Goal: Transaction & Acquisition: Purchase product/service

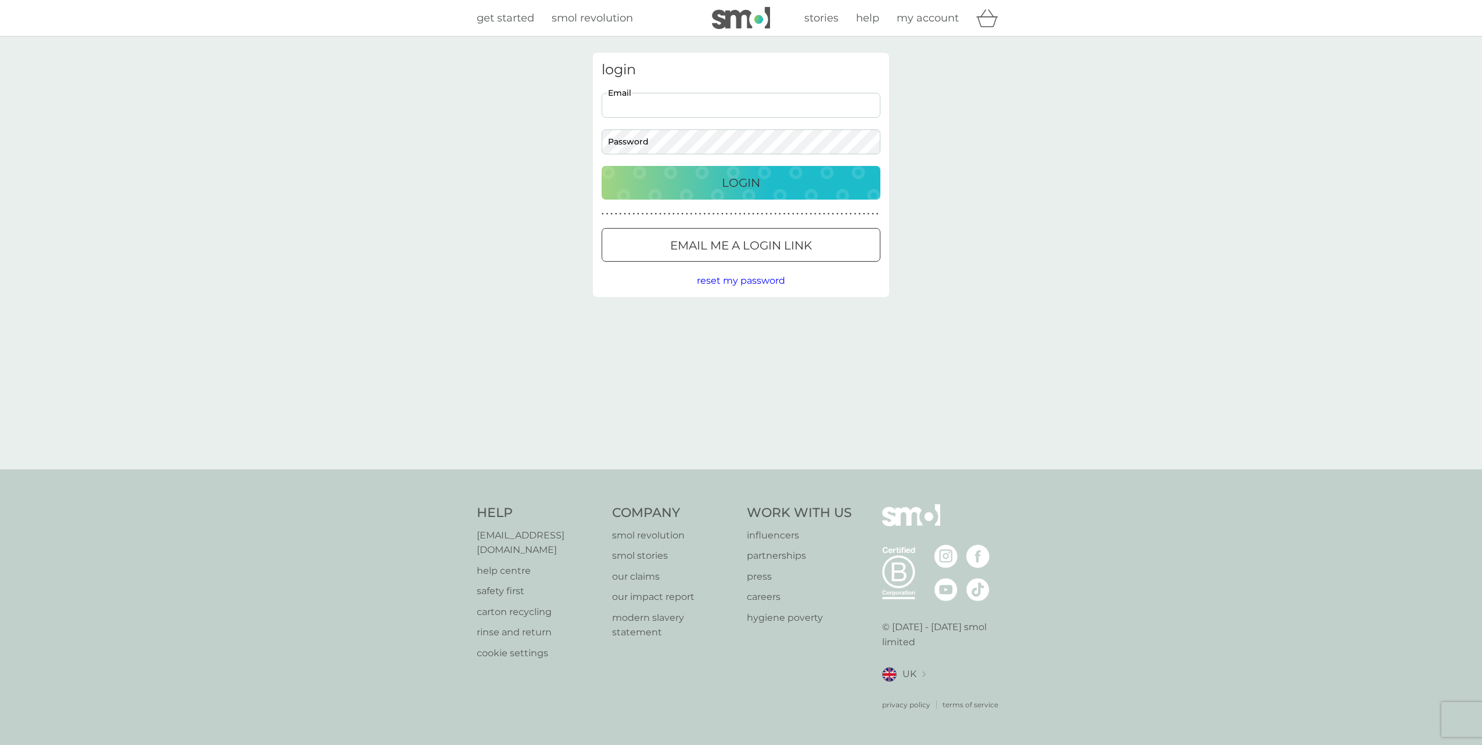
type input "[EMAIL_ADDRESS][DOMAIN_NAME]"
click at [0, 745] on nordpass-autofill-portal at bounding box center [0, 745] width 0 height 0
click at [686, 187] on div "Login" at bounding box center [740, 183] width 255 height 19
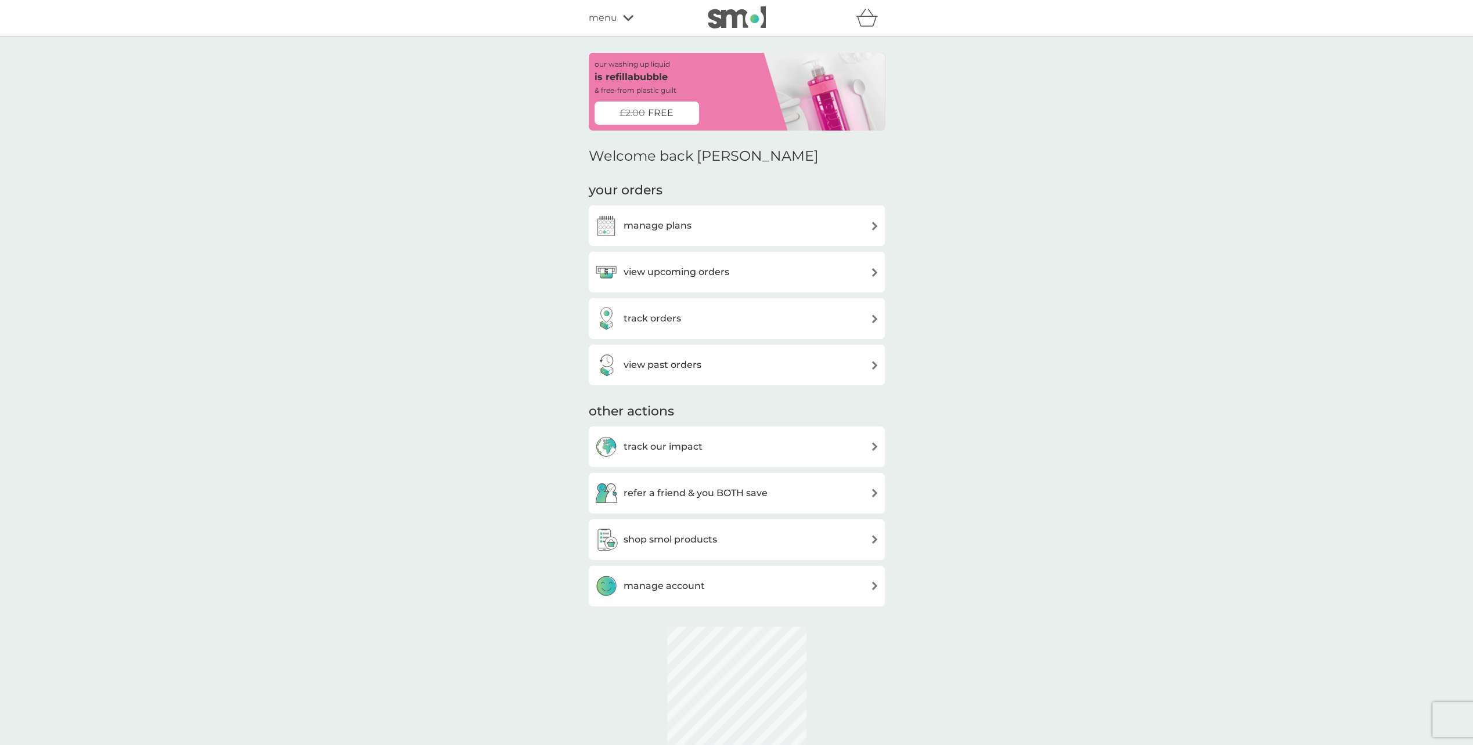
click at [736, 314] on div "track orders" at bounding box center [737, 318] width 284 height 23
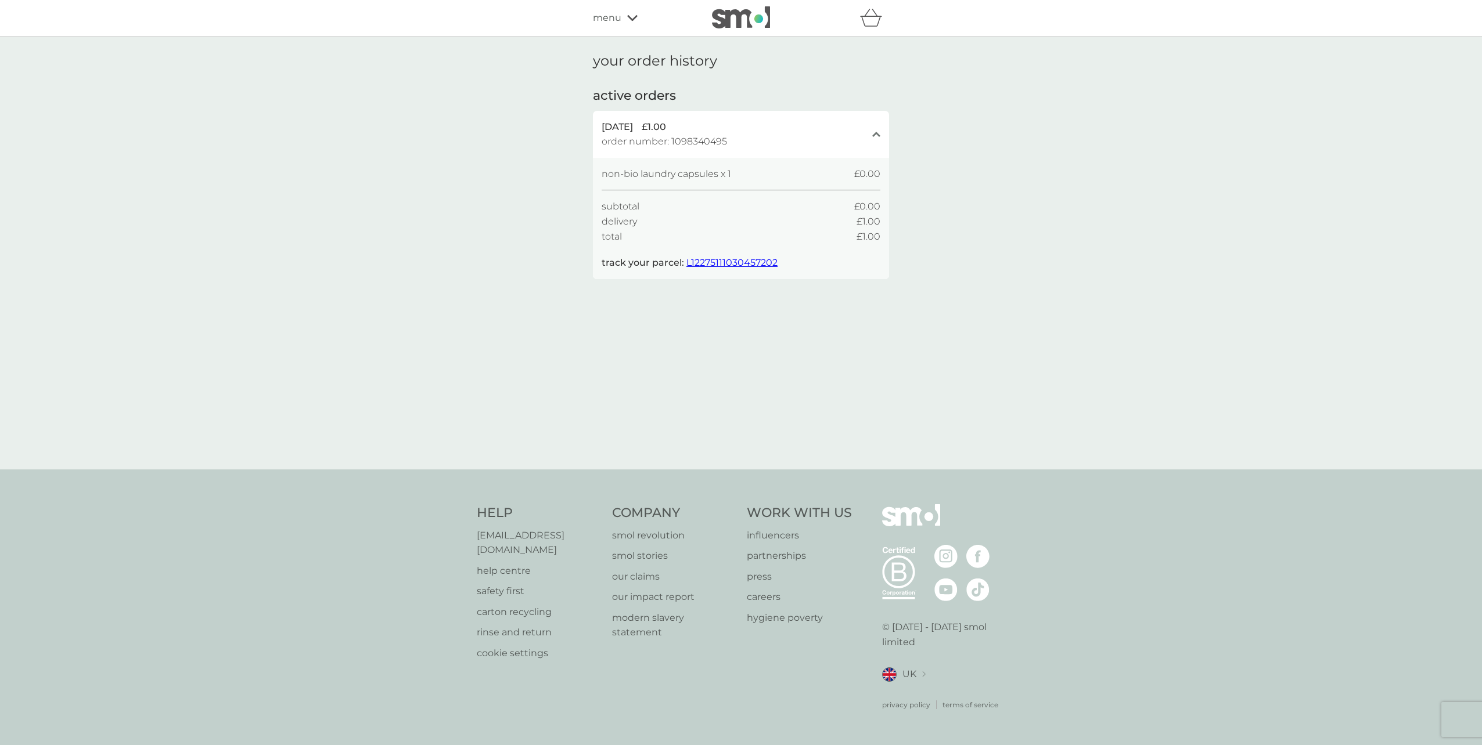
click at [742, 261] on span "L12275111030457202" at bounding box center [731, 262] width 91 height 11
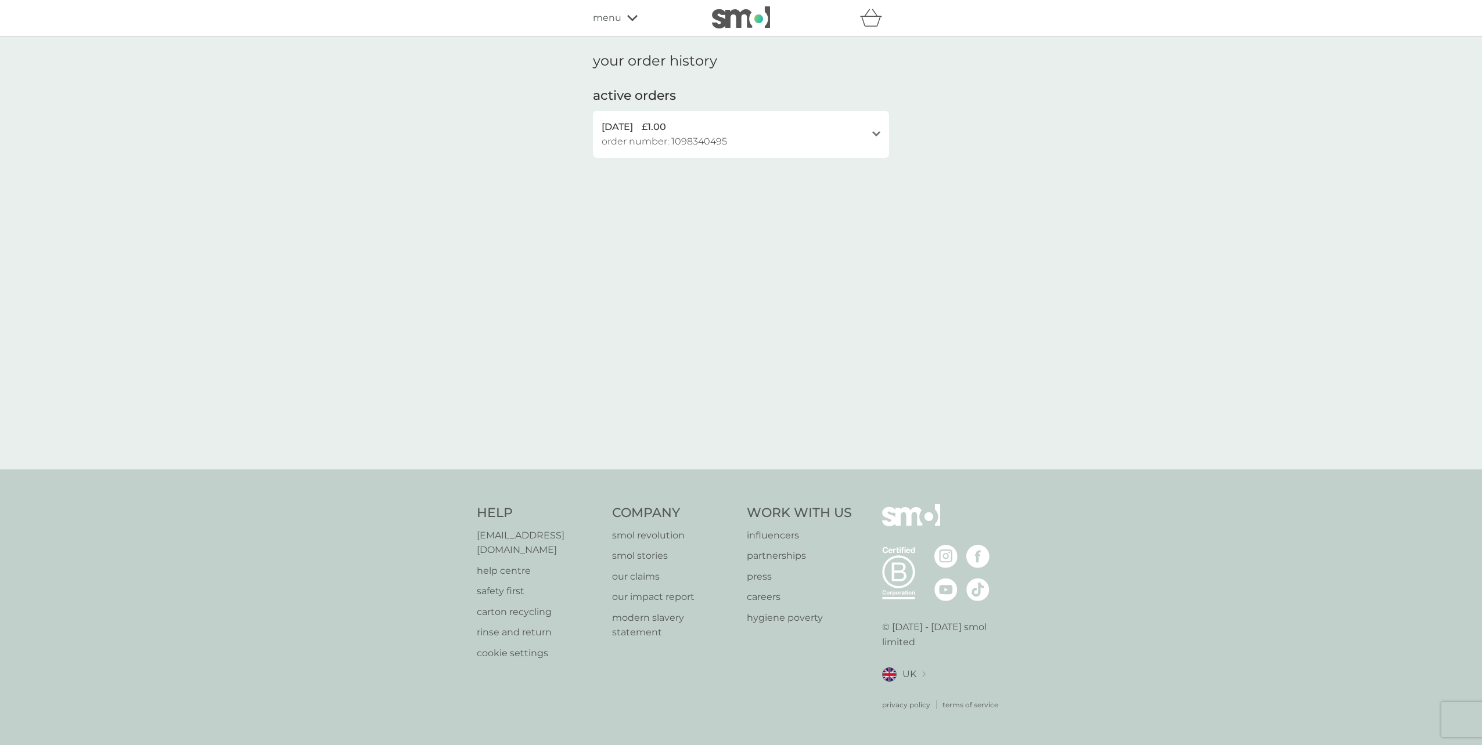
click at [741, 144] on div "[DATE] £1.00 order number: 1098340495" at bounding box center [733, 135] width 265 height 30
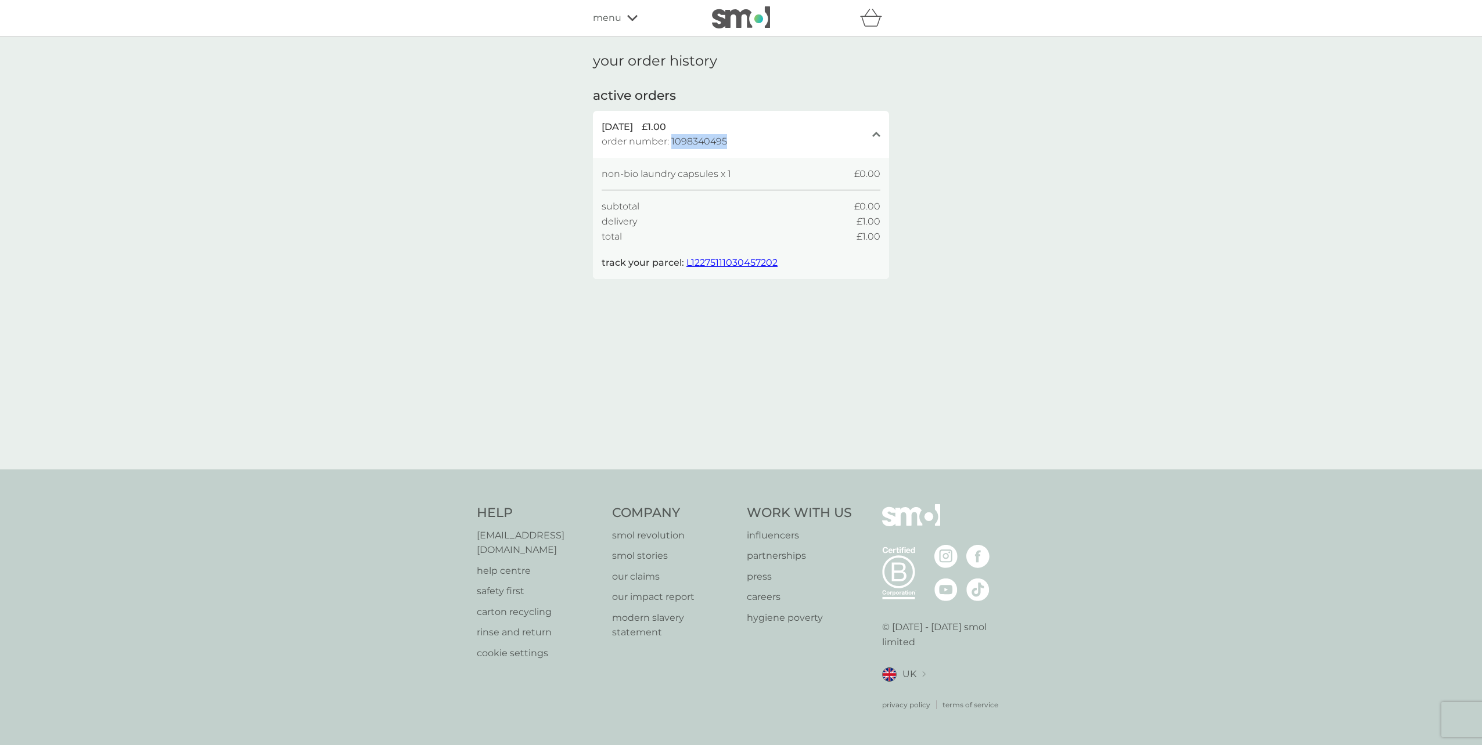
drag, startPoint x: 727, startPoint y: 141, endPoint x: 672, endPoint y: 139, distance: 54.6
click at [672, 139] on div "[DATE] £1.00 order number: 1098340495" at bounding box center [733, 135] width 265 height 30
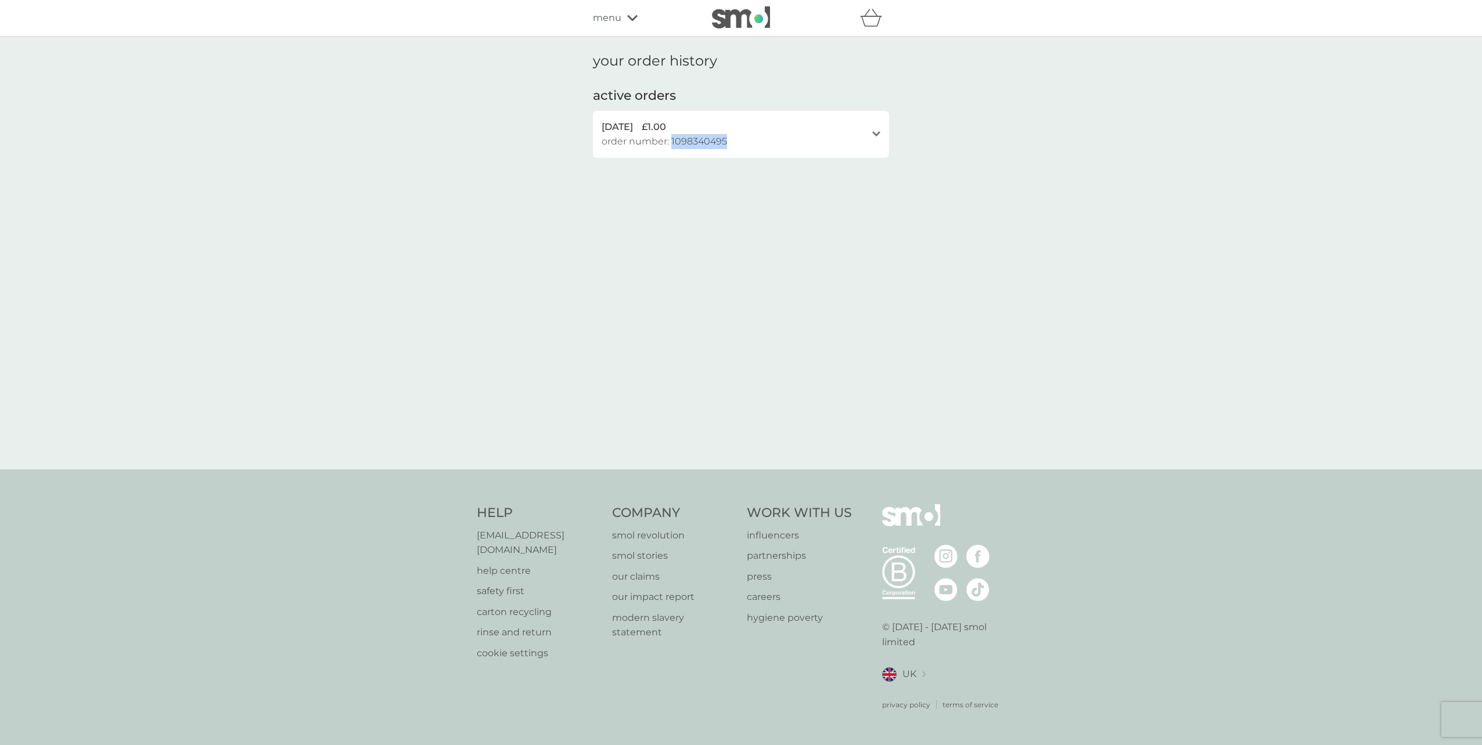
copy span "1098340495"
click at [816, 152] on div "[DATE] £1.00 order number: 1098340495 open" at bounding box center [741, 134] width 296 height 47
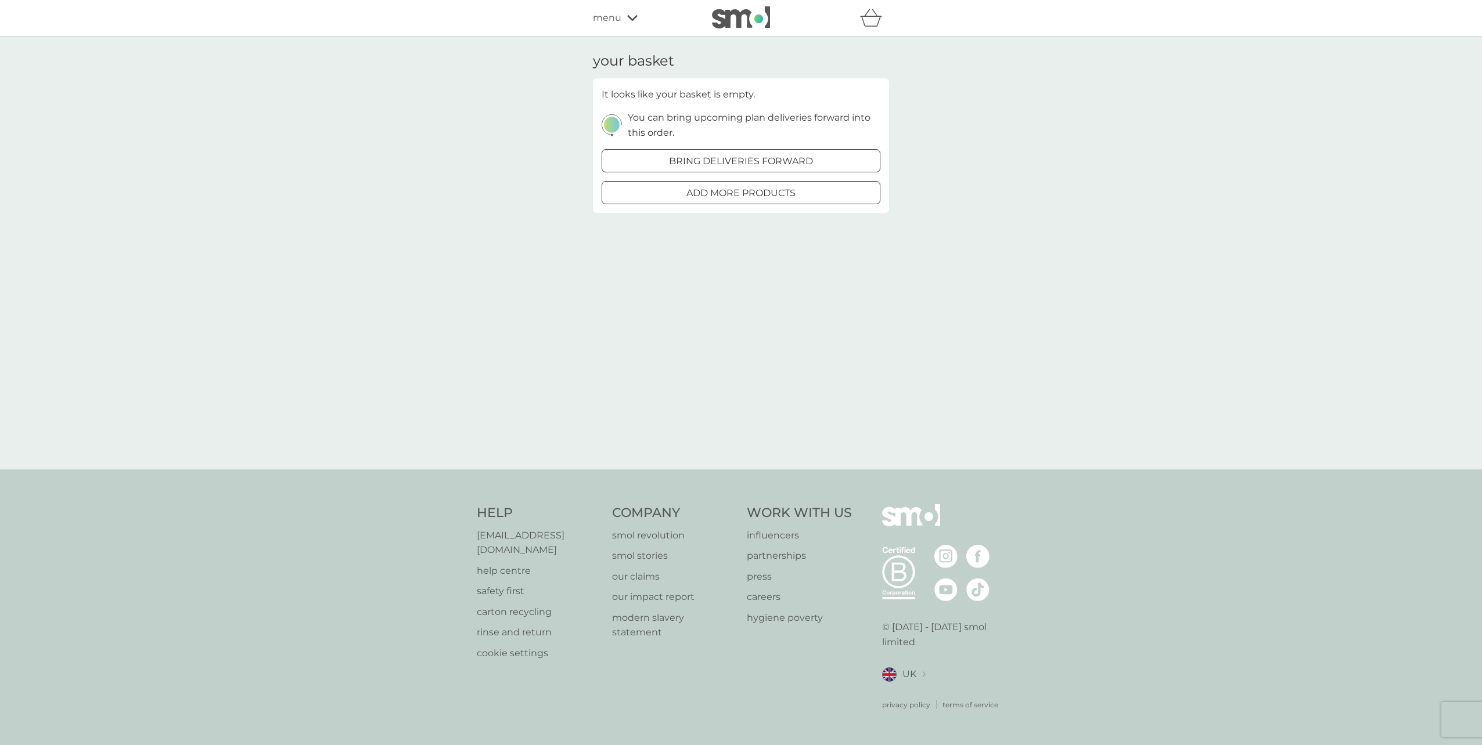
click at [756, 197] on div at bounding box center [741, 193] width 42 height 12
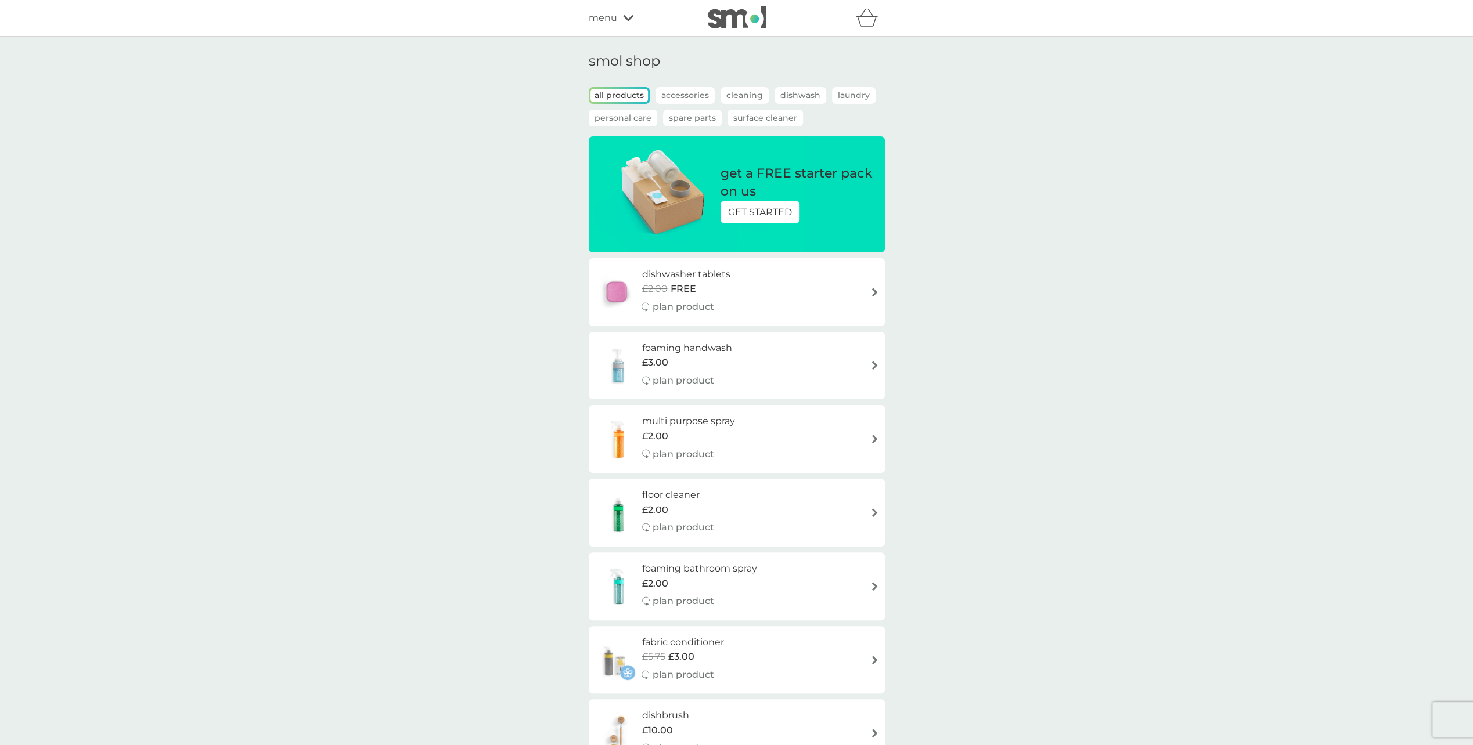
click at [751, 205] on p "GET STARTED" at bounding box center [760, 212] width 64 height 15
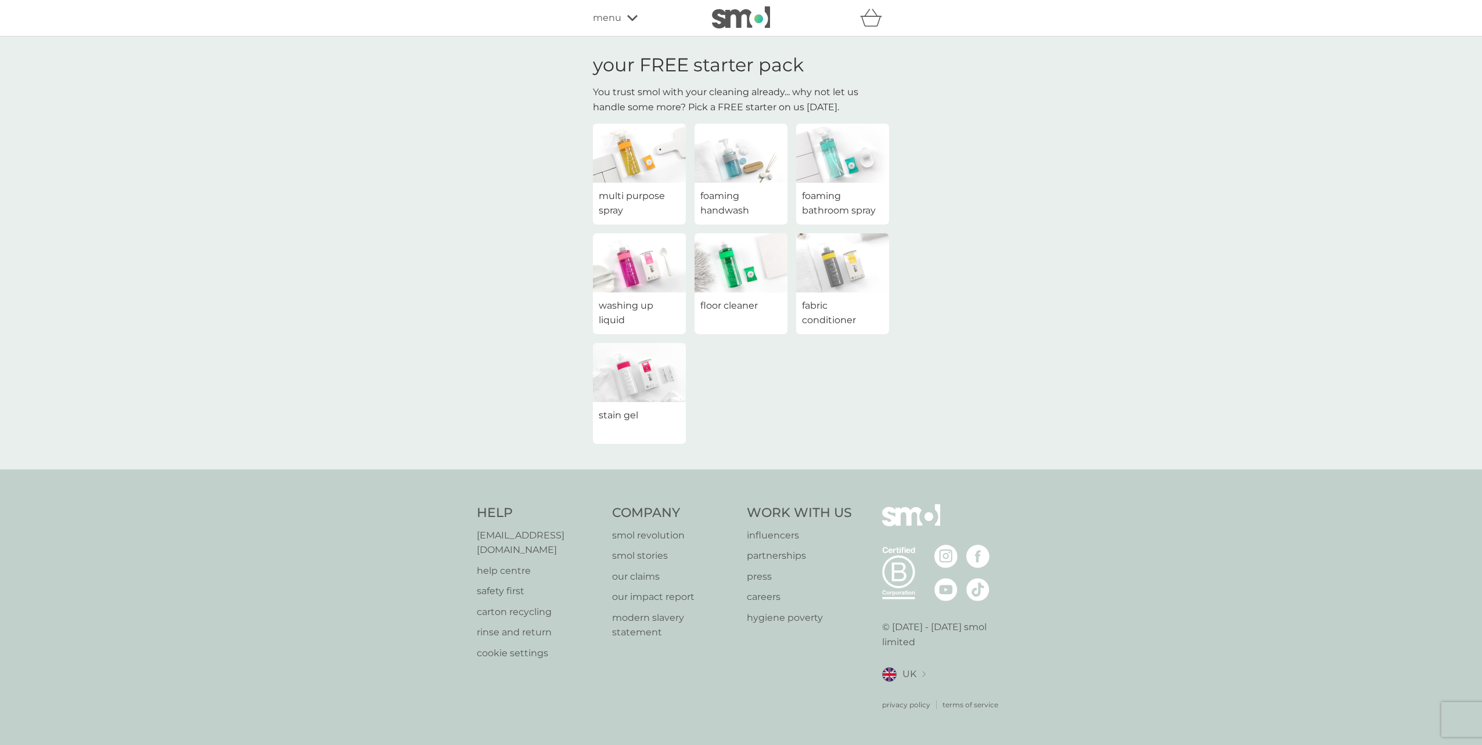
click at [631, 365] on img at bounding box center [639, 372] width 93 height 59
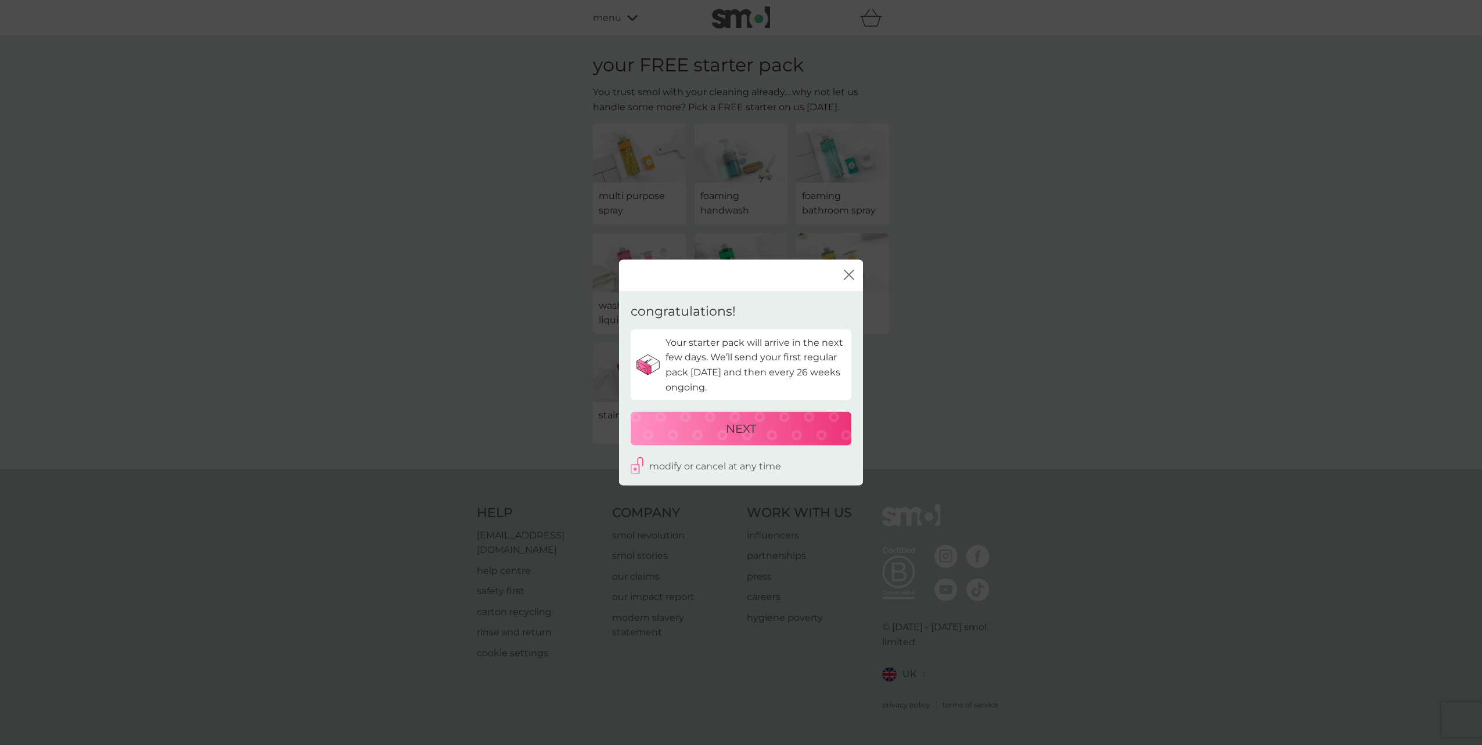
drag, startPoint x: 853, startPoint y: 265, endPoint x: 853, endPoint y: 278, distance: 12.8
click at [853, 276] on div "close" at bounding box center [741, 275] width 244 height 31
click at [853, 278] on icon "close" at bounding box center [849, 274] width 10 height 10
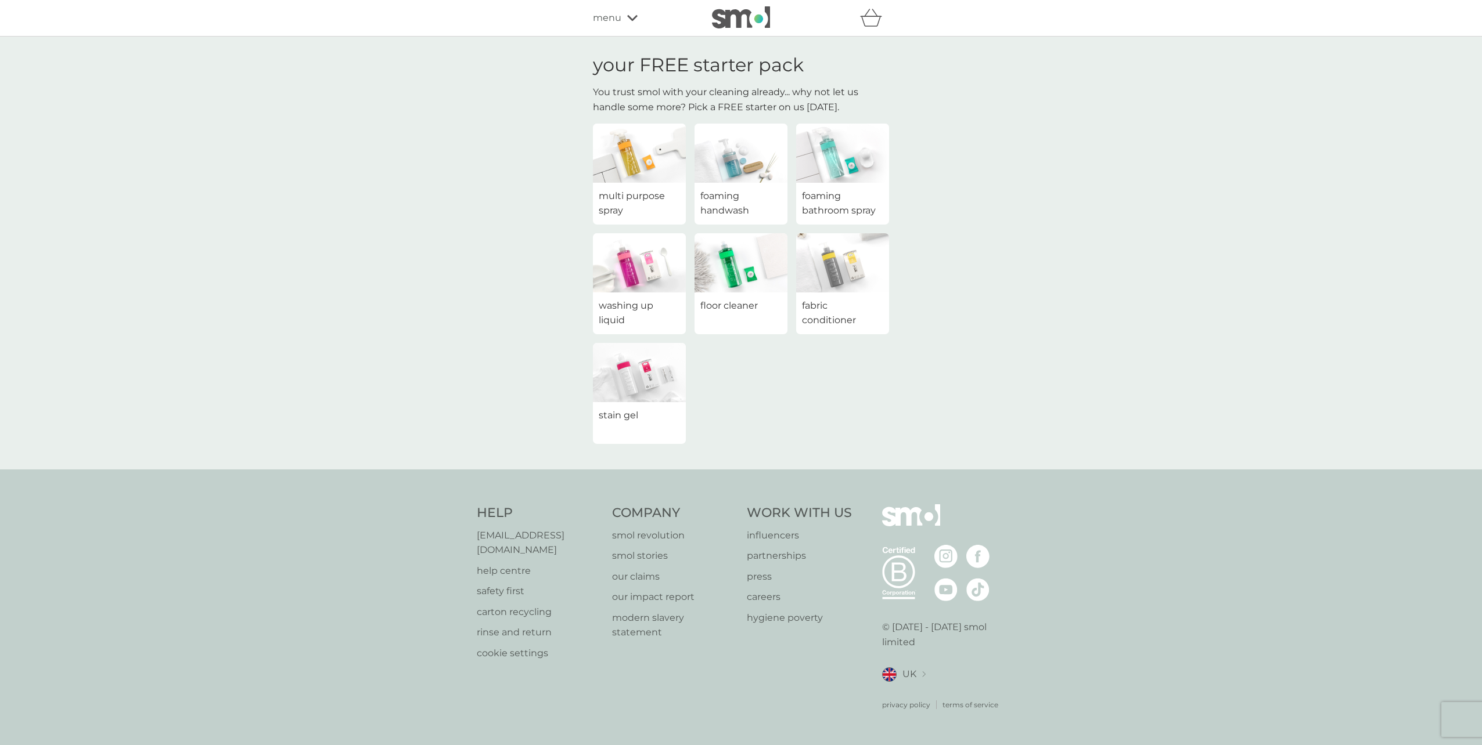
click at [658, 387] on img at bounding box center [639, 372] width 93 height 59
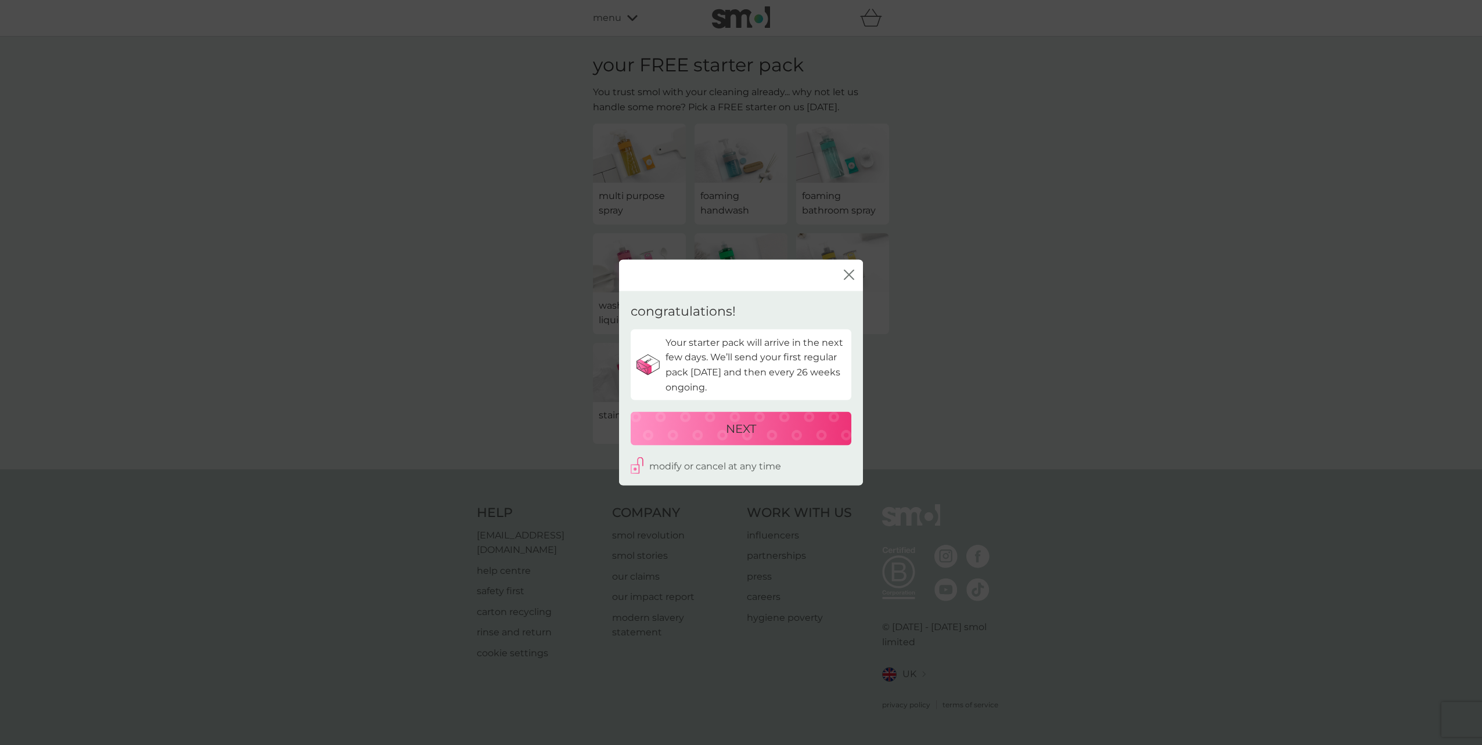
click at [744, 425] on p "NEXT" at bounding box center [741, 429] width 30 height 19
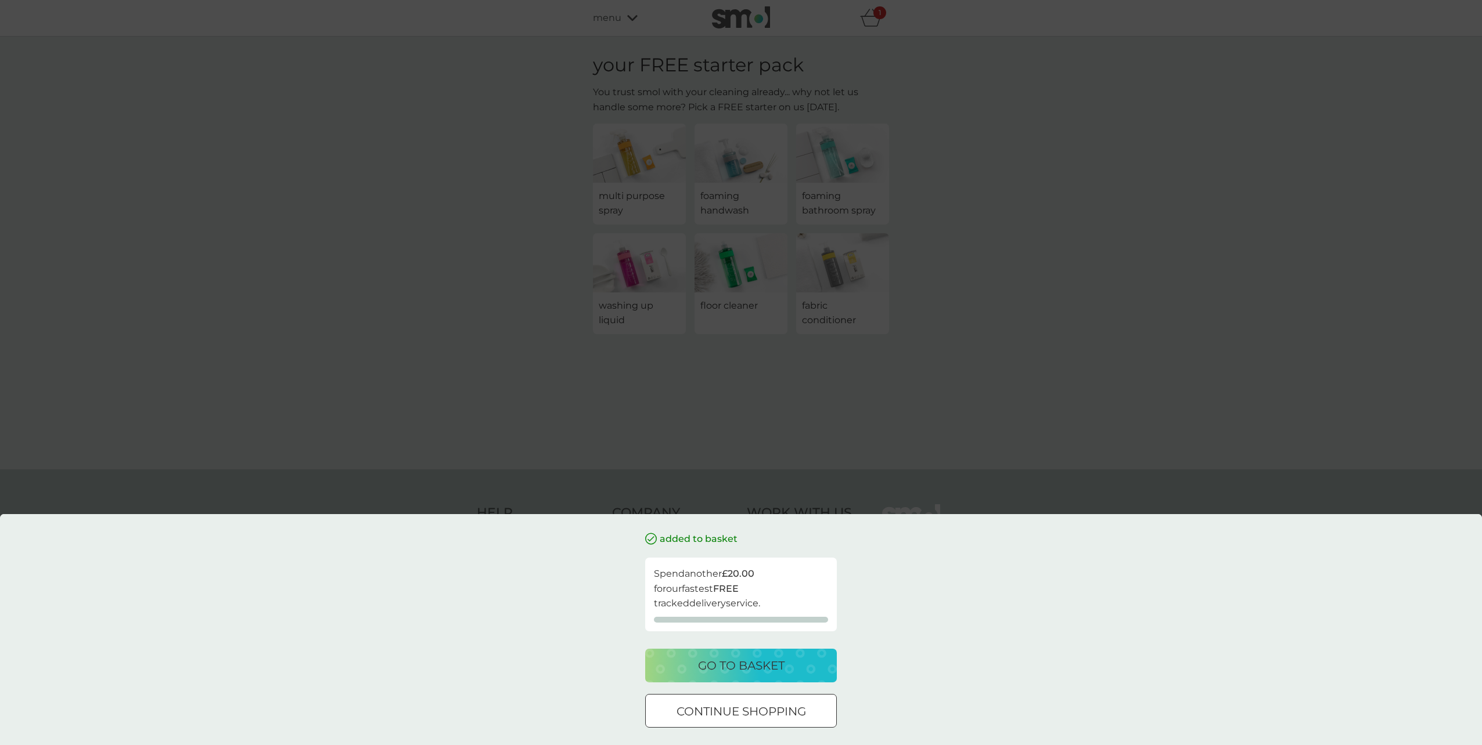
click at [762, 670] on p "go to basket" at bounding box center [741, 666] width 87 height 19
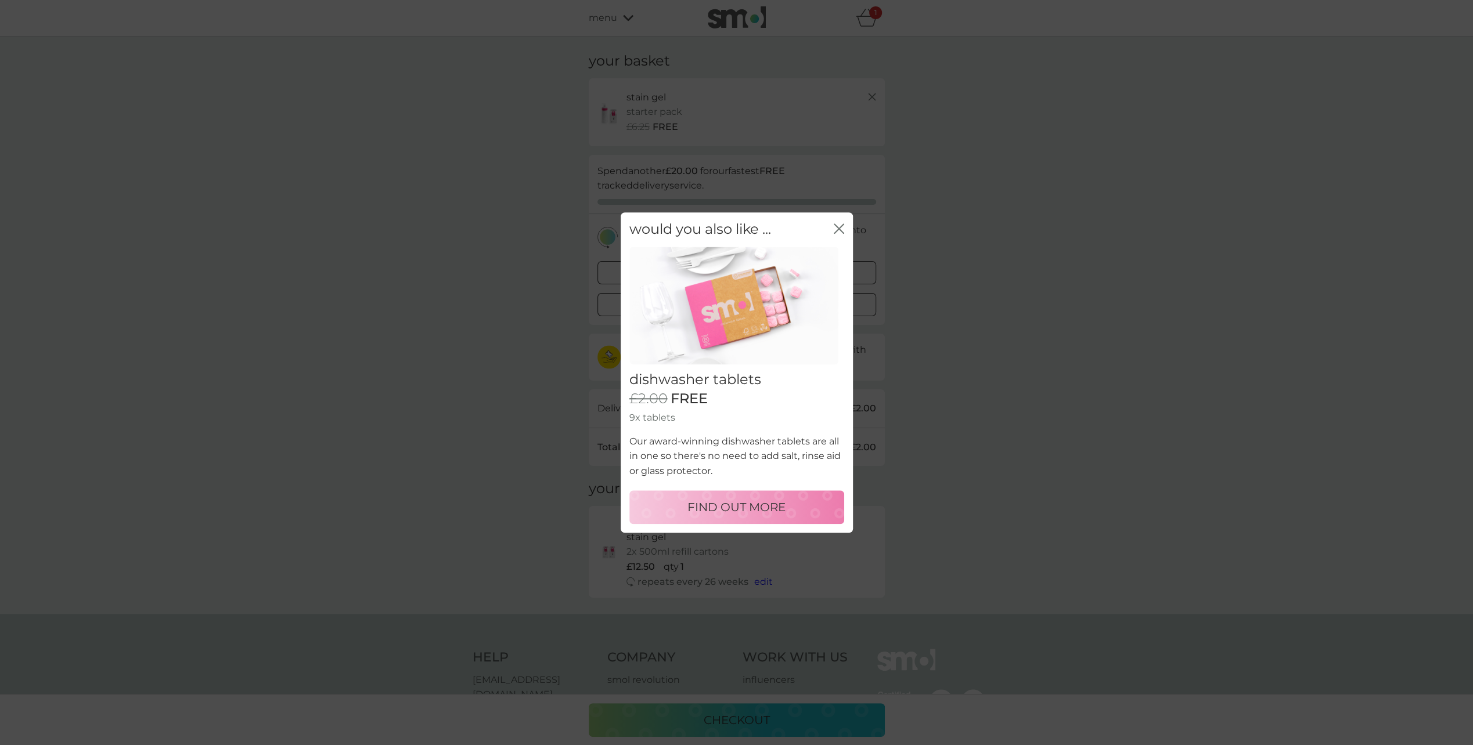
click at [841, 226] on icon "close" at bounding box center [839, 229] width 10 height 10
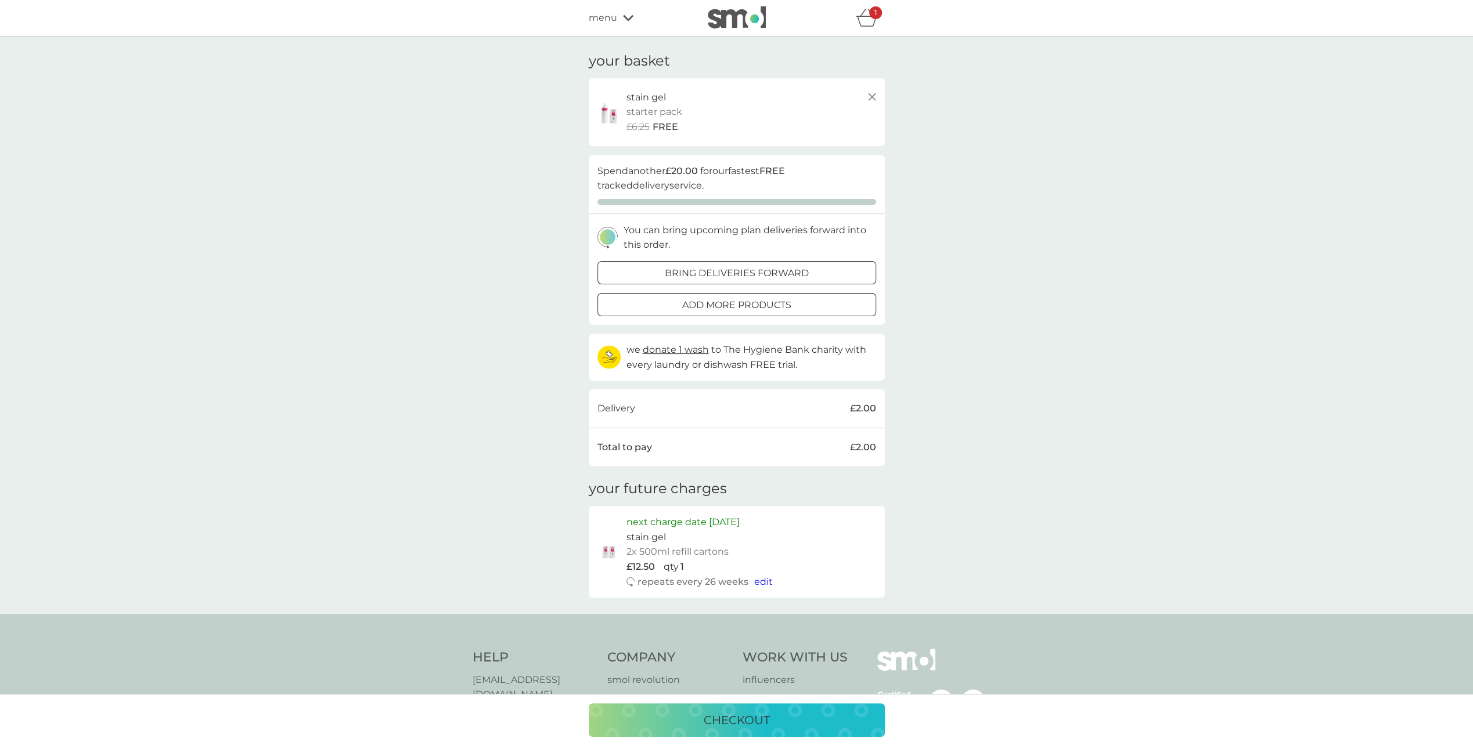
click at [727, 15] on img at bounding box center [737, 17] width 58 height 22
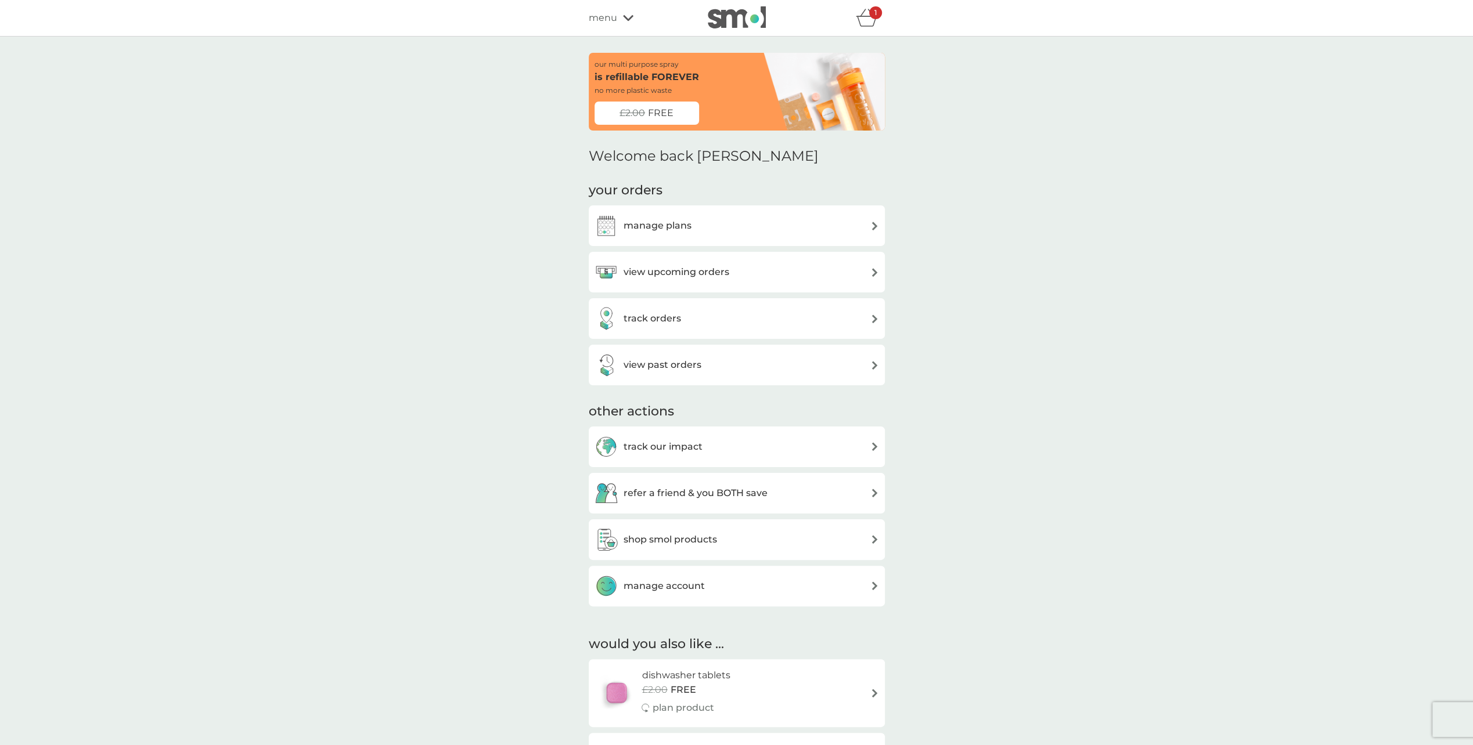
drag, startPoint x: 861, startPoint y: 379, endPoint x: 609, endPoint y: 178, distance: 322.2
click at [855, 22] on div "1" at bounding box center [835, 17] width 99 height 23
click at [871, 20] on icon "basket" at bounding box center [867, 18] width 22 height 18
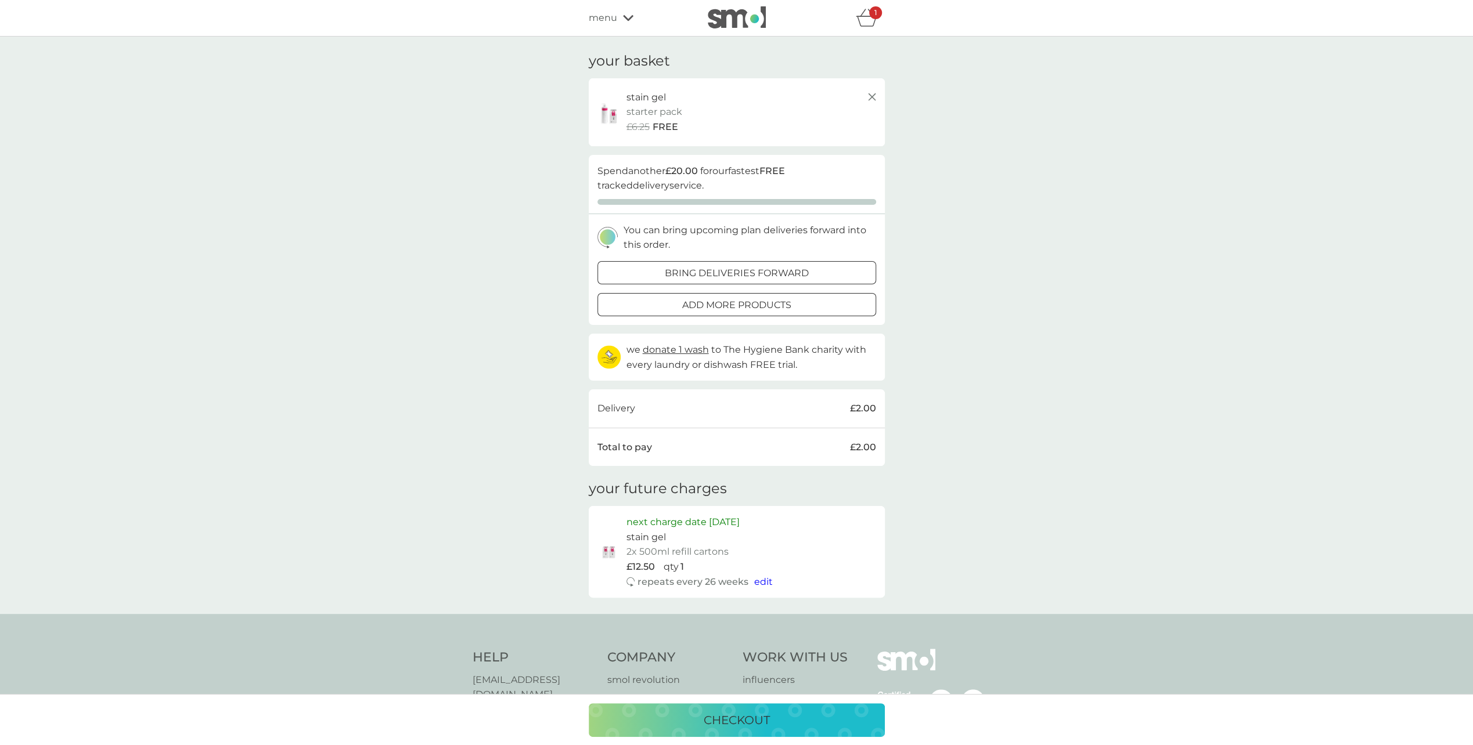
click at [731, 30] on div "refer a friend & you BOTH save smol impact smol shop your smol plans your upcom…" at bounding box center [736, 18] width 1473 height 37
click at [740, 17] on img at bounding box center [737, 17] width 58 height 22
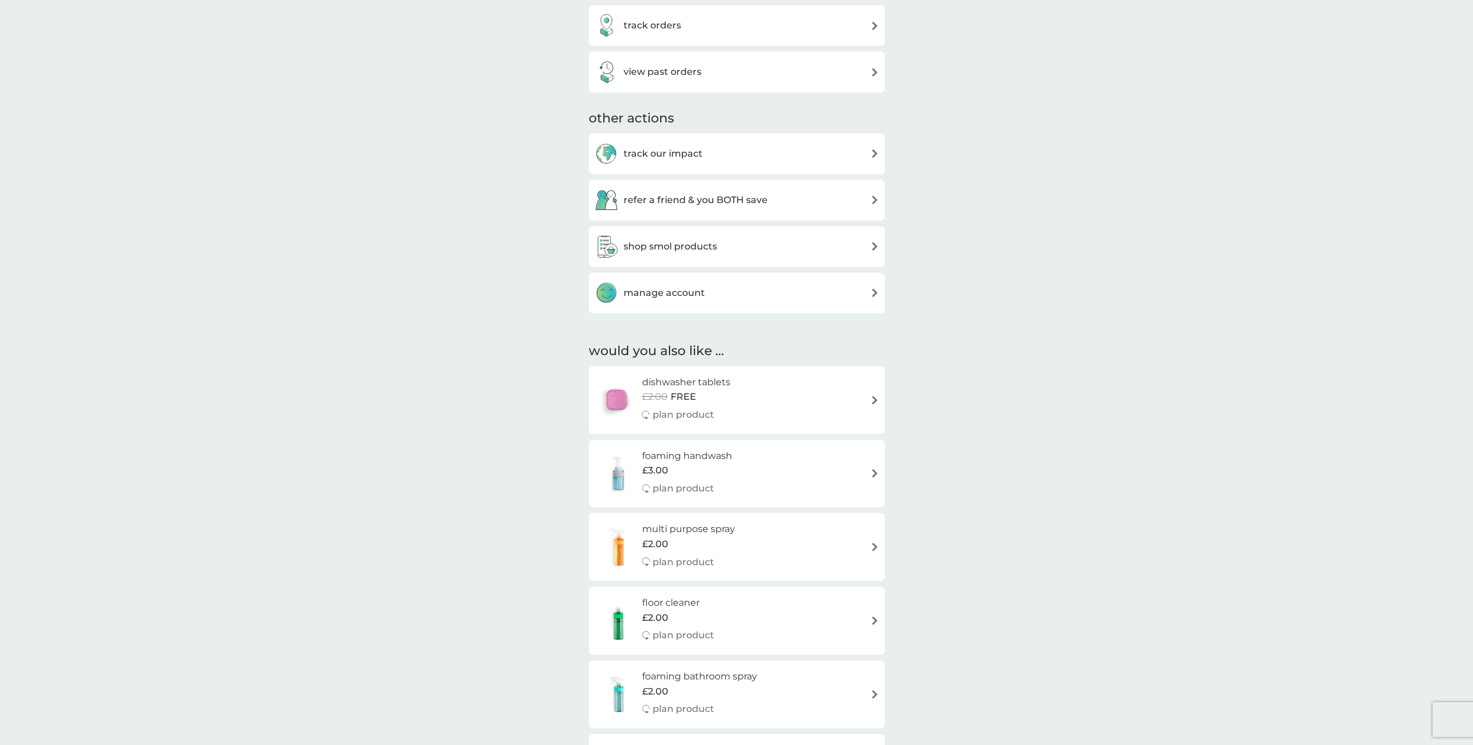
scroll to position [290, 0]
click at [749, 253] on div "shop smol products" at bounding box center [737, 249] width 284 height 23
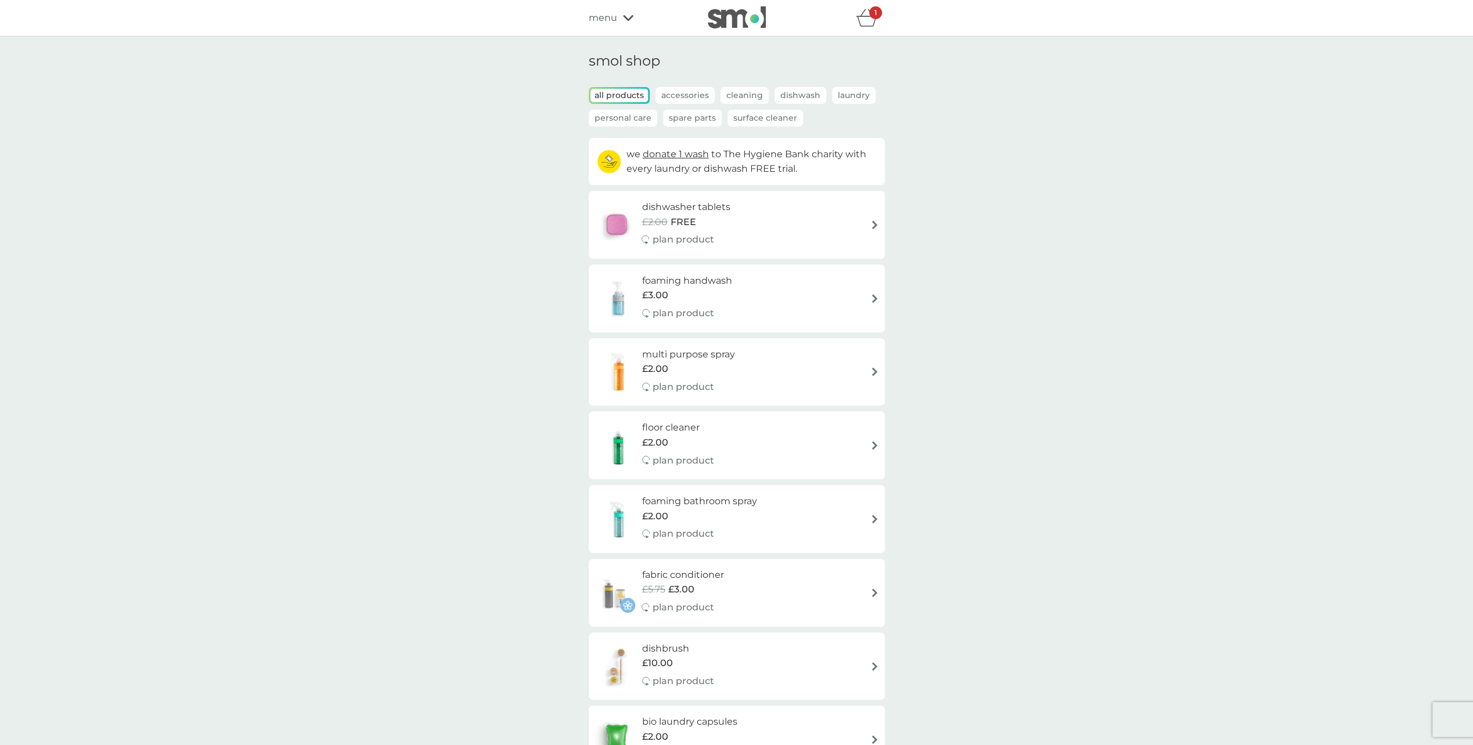
click at [845, 94] on p "Laundry" at bounding box center [854, 95] width 44 height 17
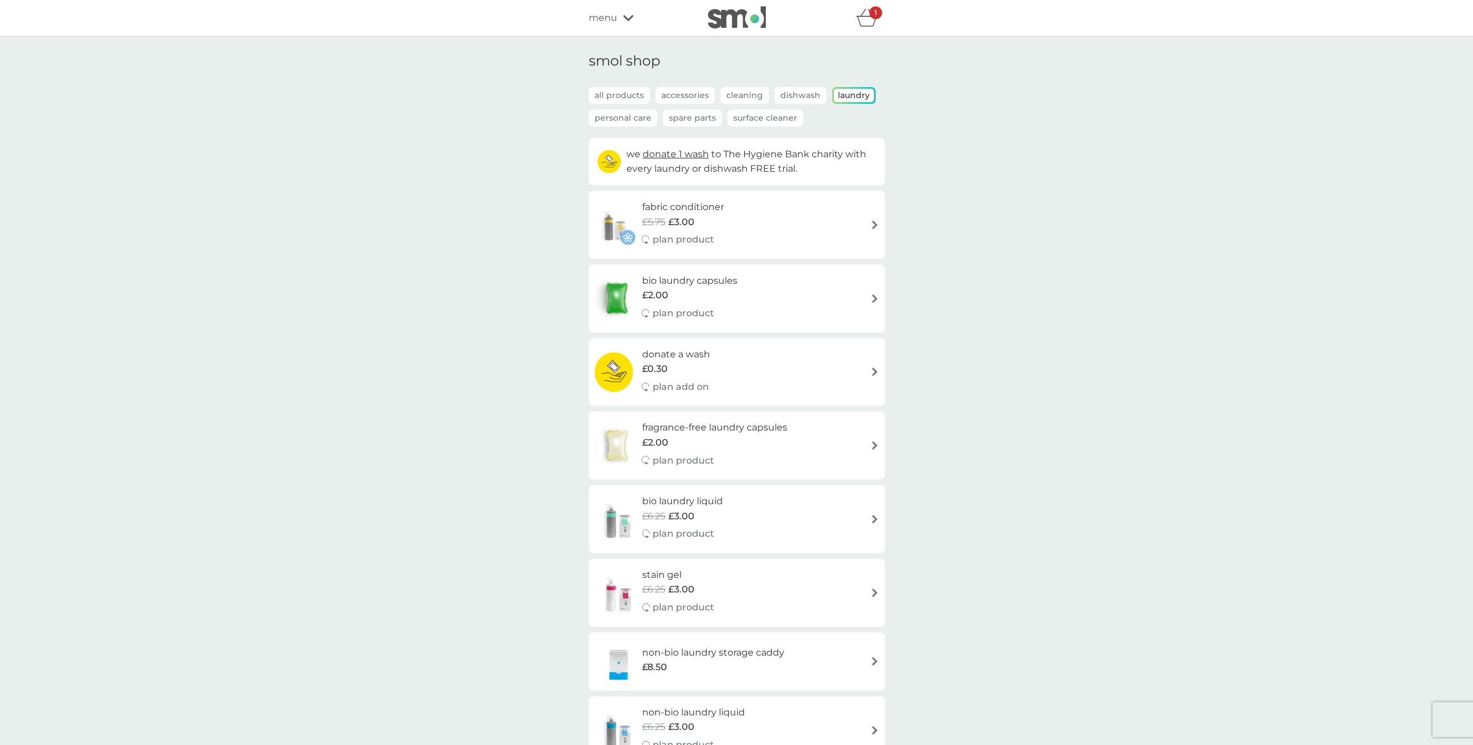
click at [740, 116] on p "Surface Cleaner" at bounding box center [764, 118] width 75 height 17
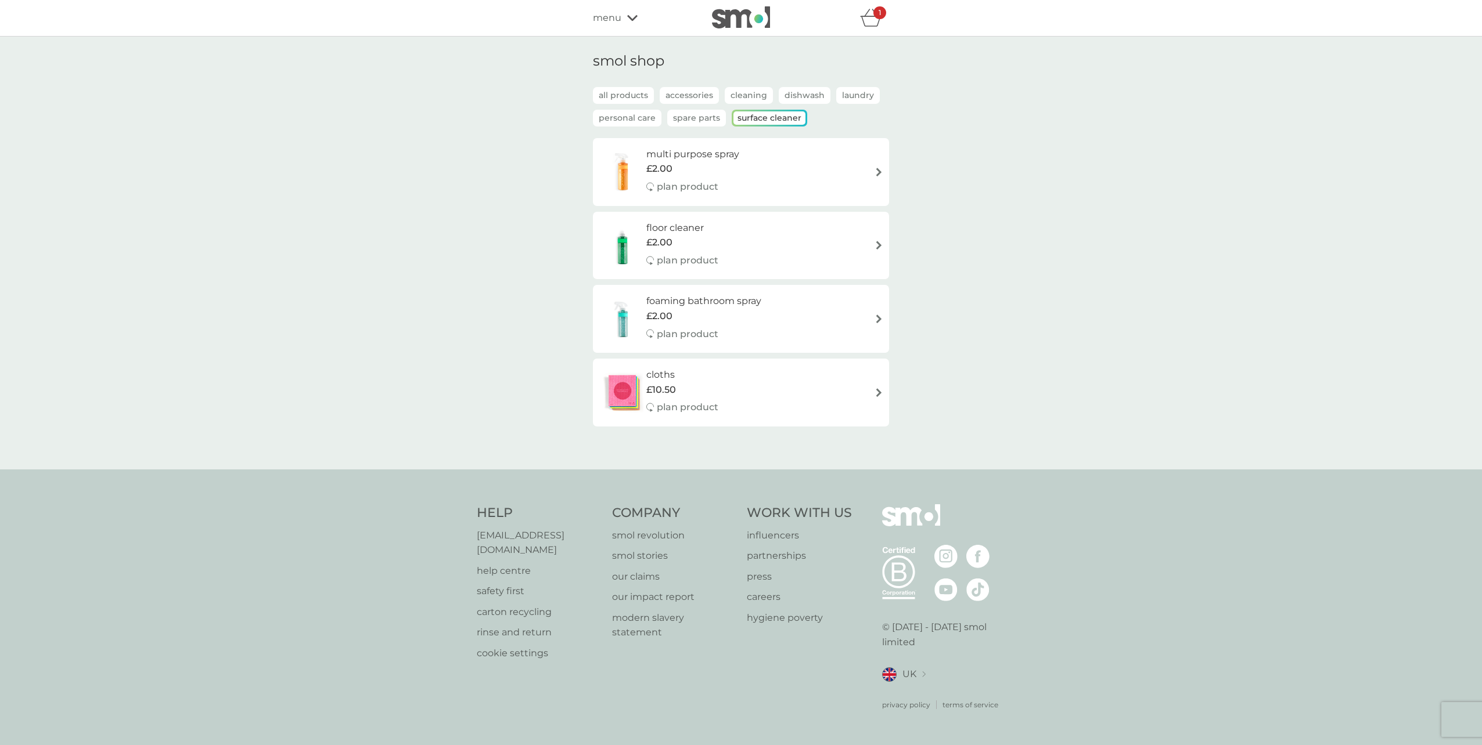
click at [624, 118] on p "Personal Care" at bounding box center [627, 118] width 69 height 17
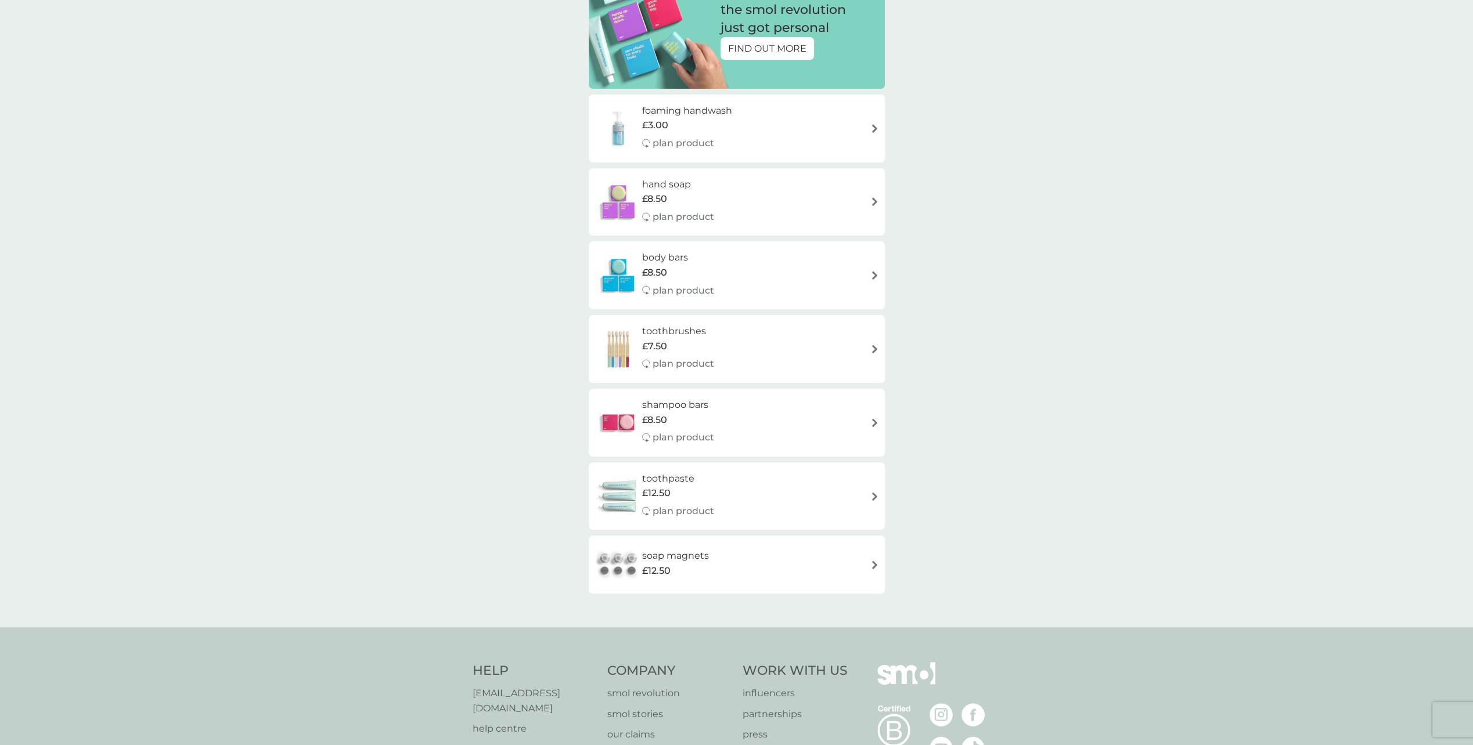
scroll to position [174, 0]
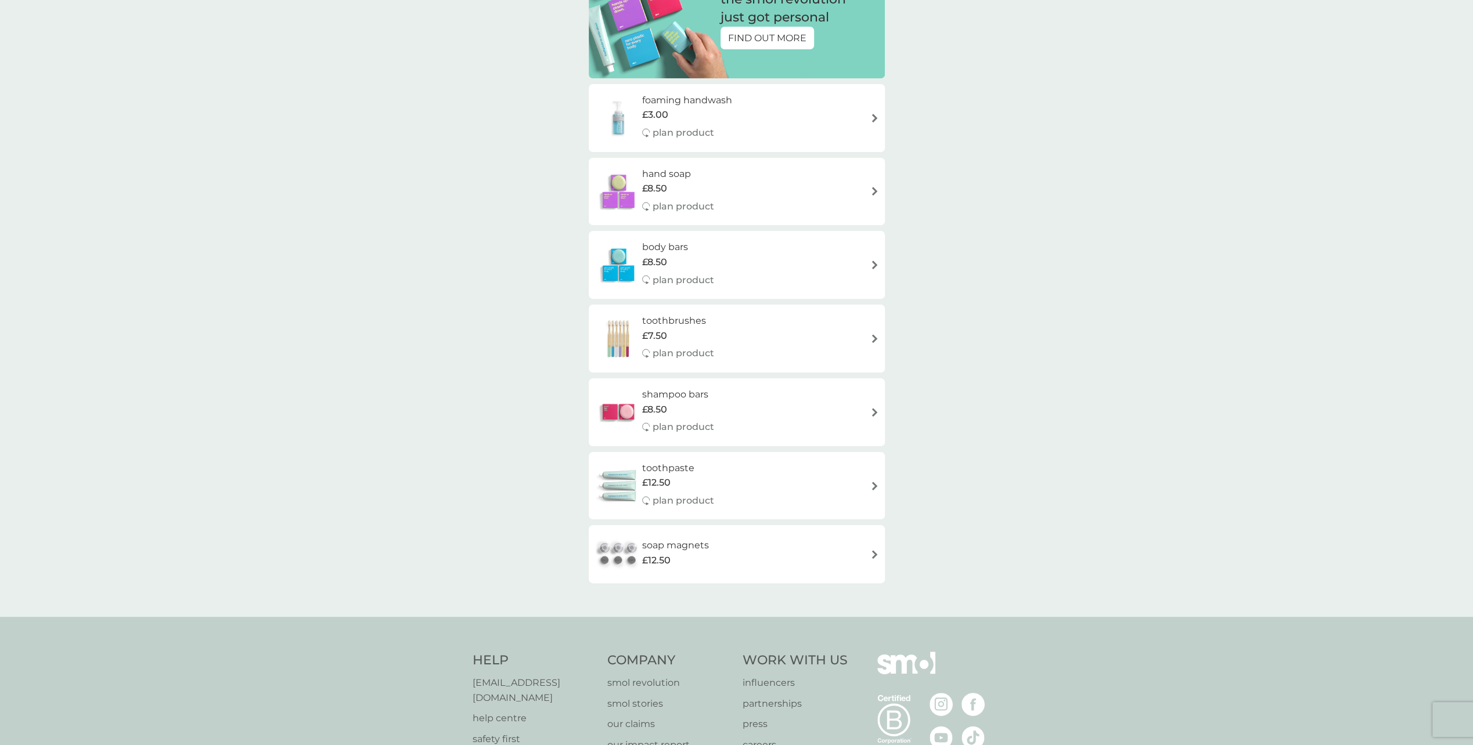
click at [821, 182] on div "hand soap £8.50 plan product" at bounding box center [737, 192] width 284 height 51
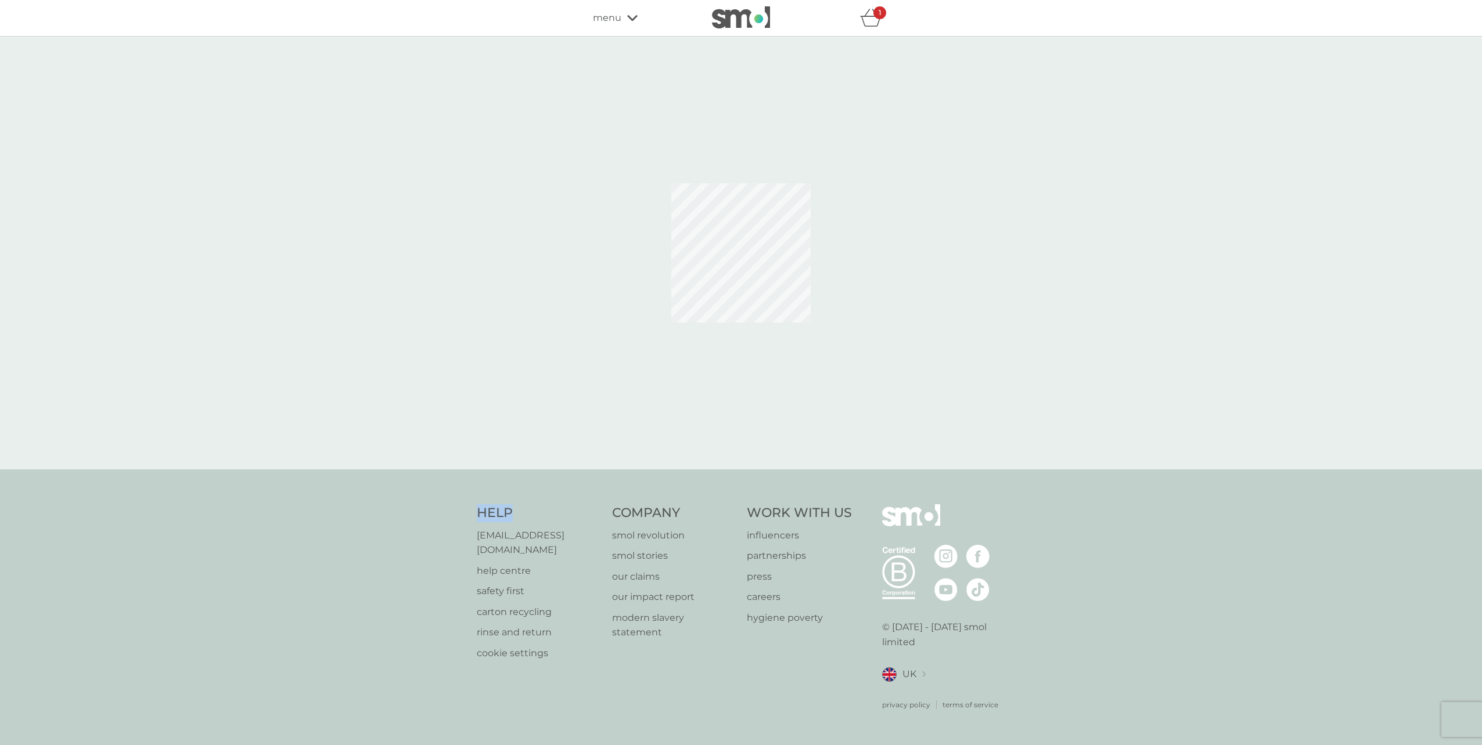
click at [821, 182] on div at bounding box center [741, 253] width 1482 height 433
select select "91"
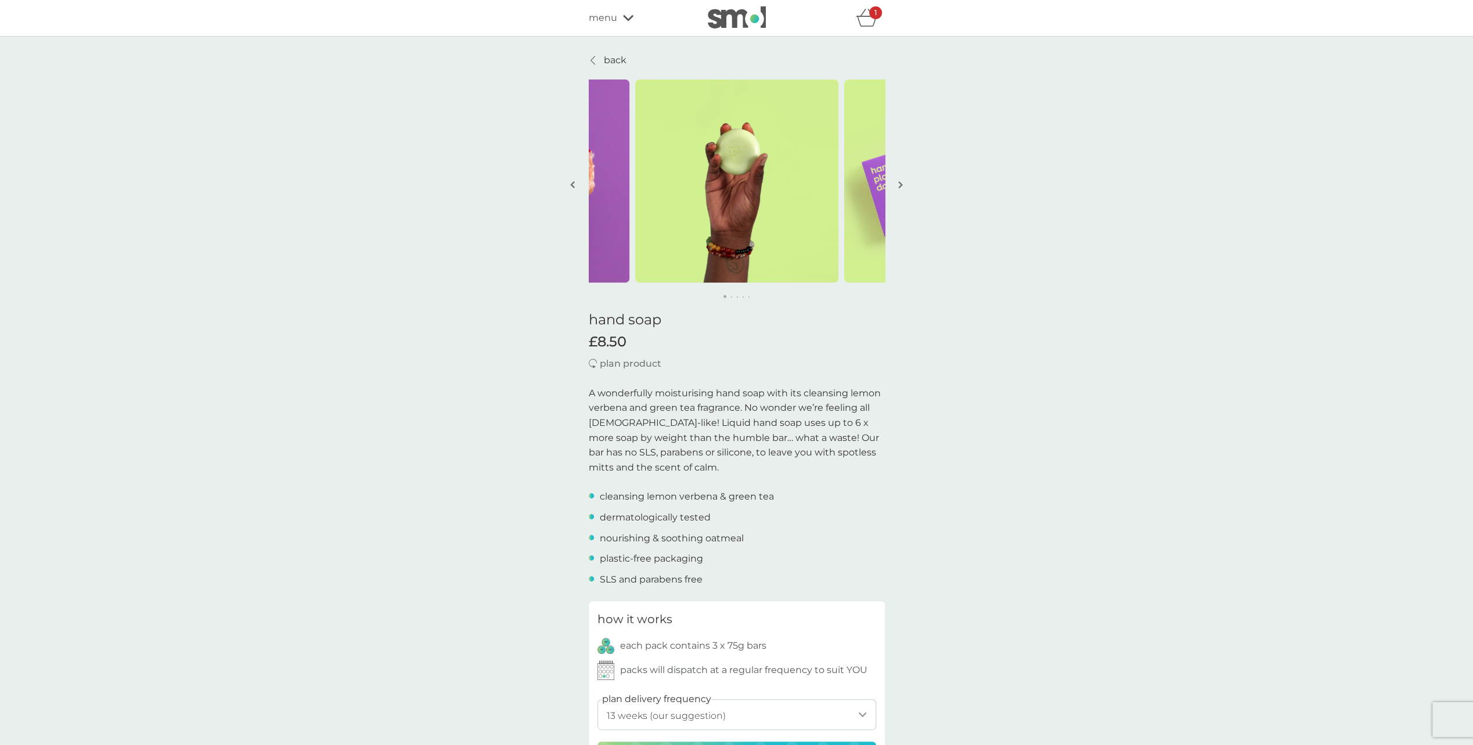
click at [904, 188] on button "button" at bounding box center [900, 186] width 9 height 58
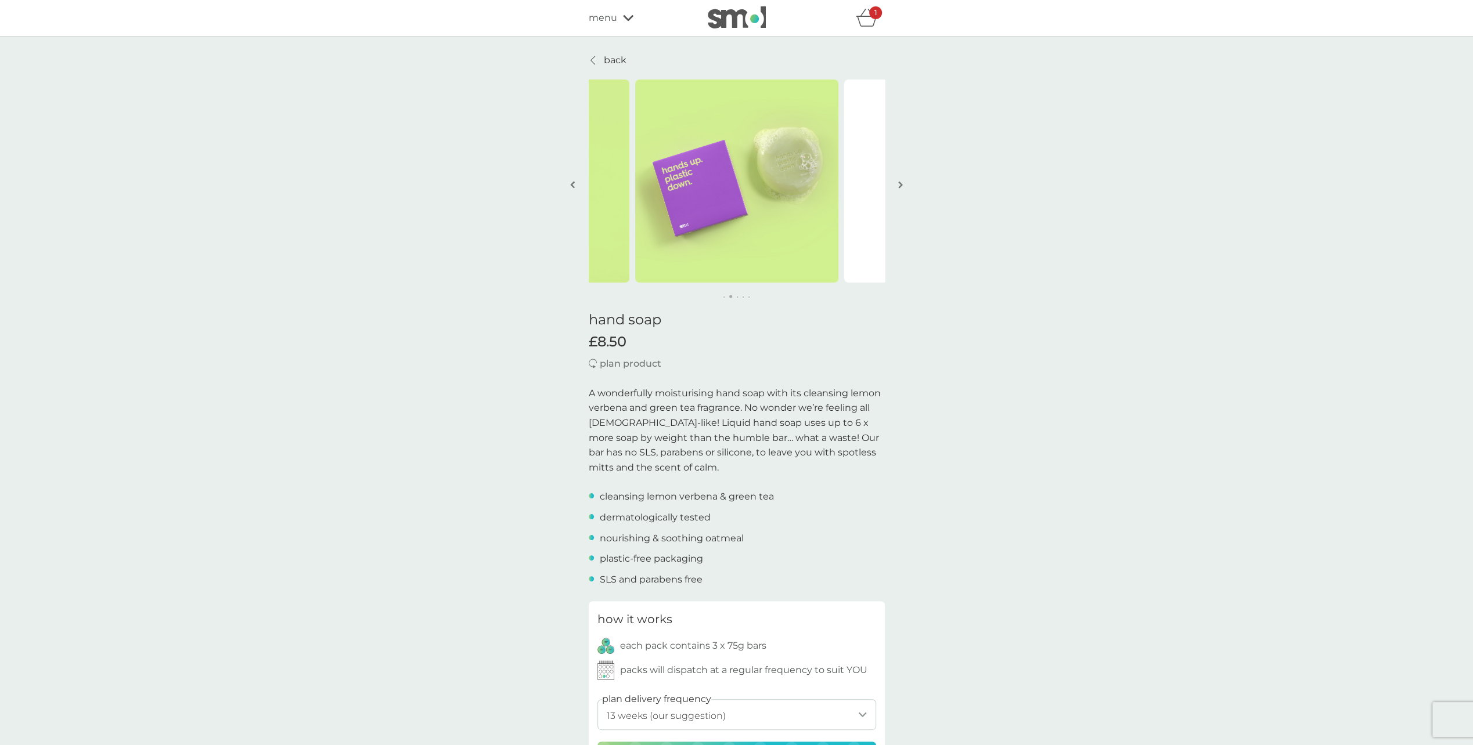
click at [902, 188] on img "button" at bounding box center [900, 185] width 5 height 9
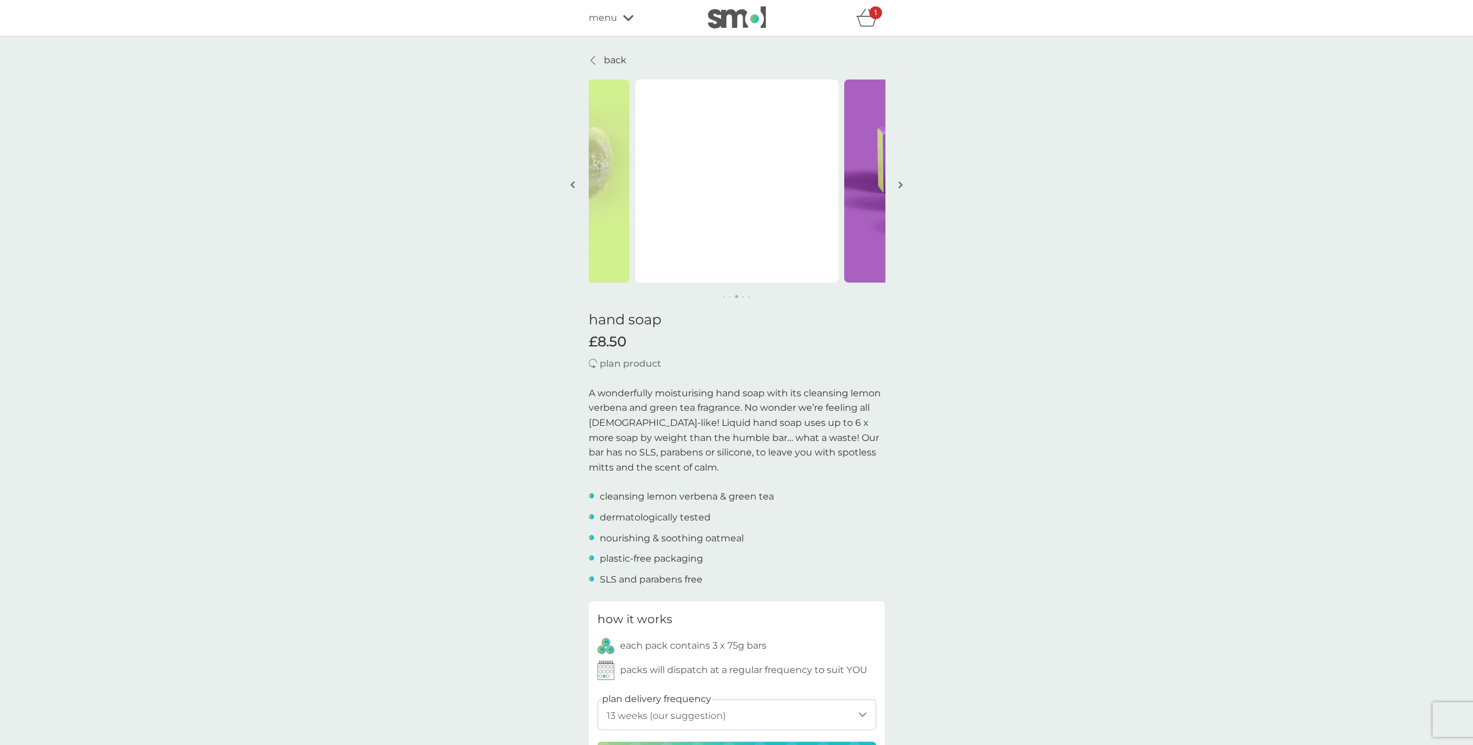
click at [902, 188] on img "button" at bounding box center [900, 185] width 5 height 9
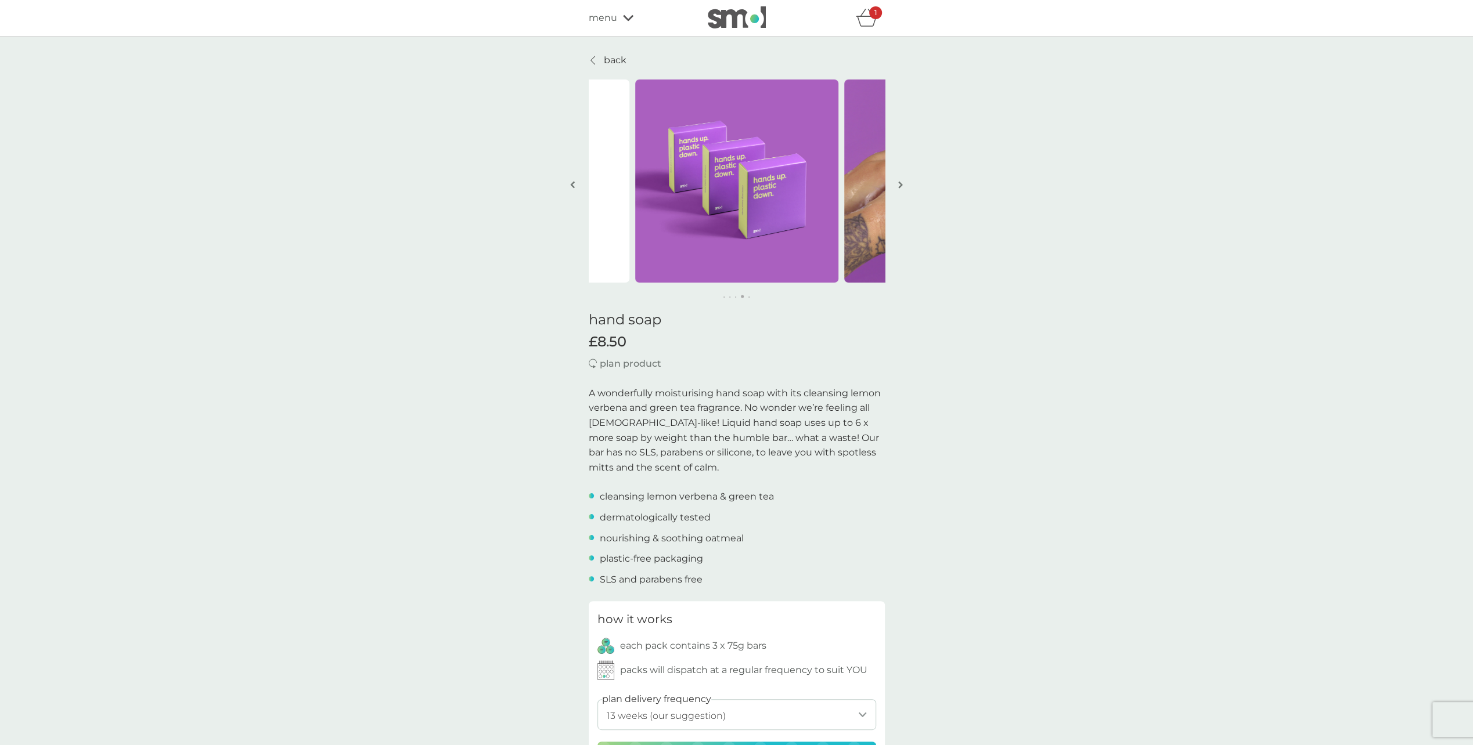
drag, startPoint x: 1032, startPoint y: 238, endPoint x: 553, endPoint y: 14, distance: 529.3
click at [725, 10] on img at bounding box center [737, 17] width 58 height 22
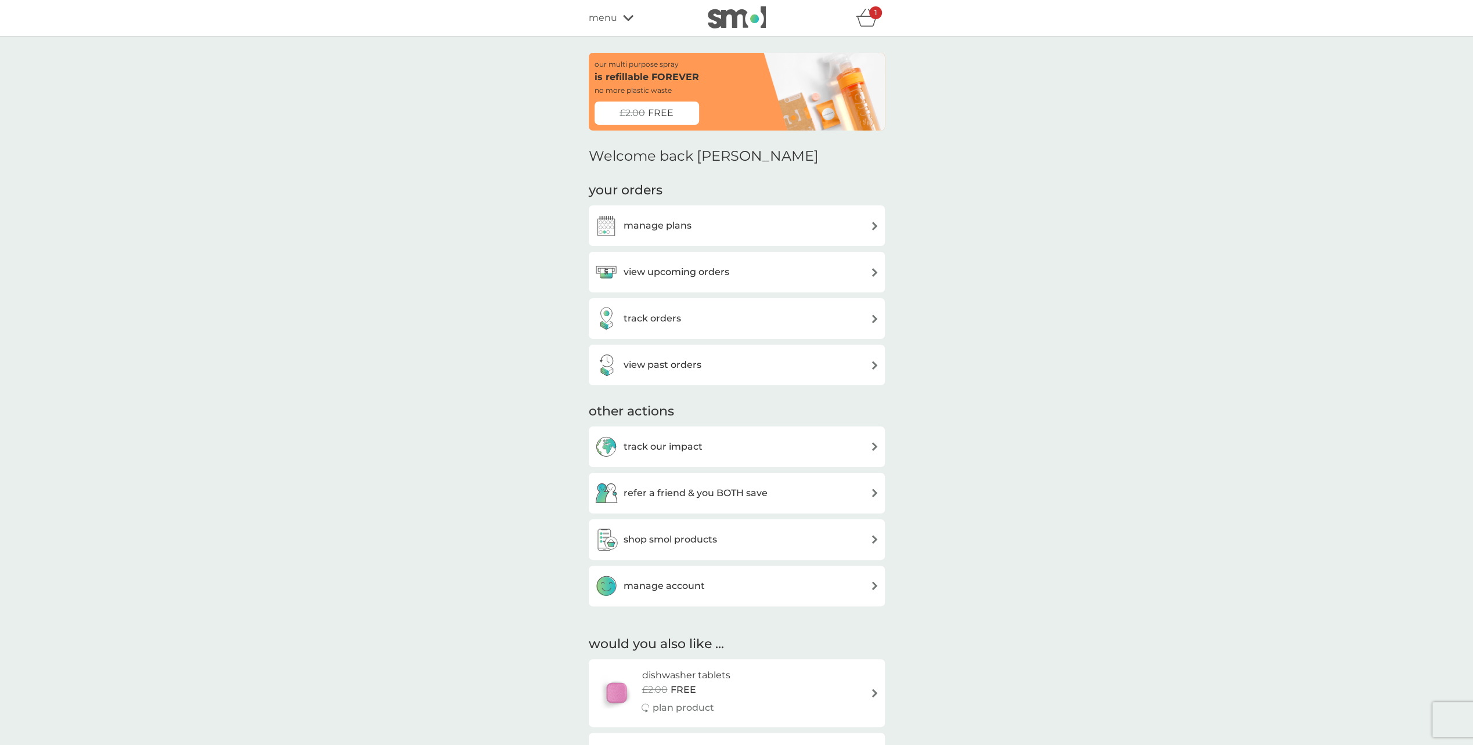
click at [870, 18] on div "1" at bounding box center [875, 12] width 13 height 13
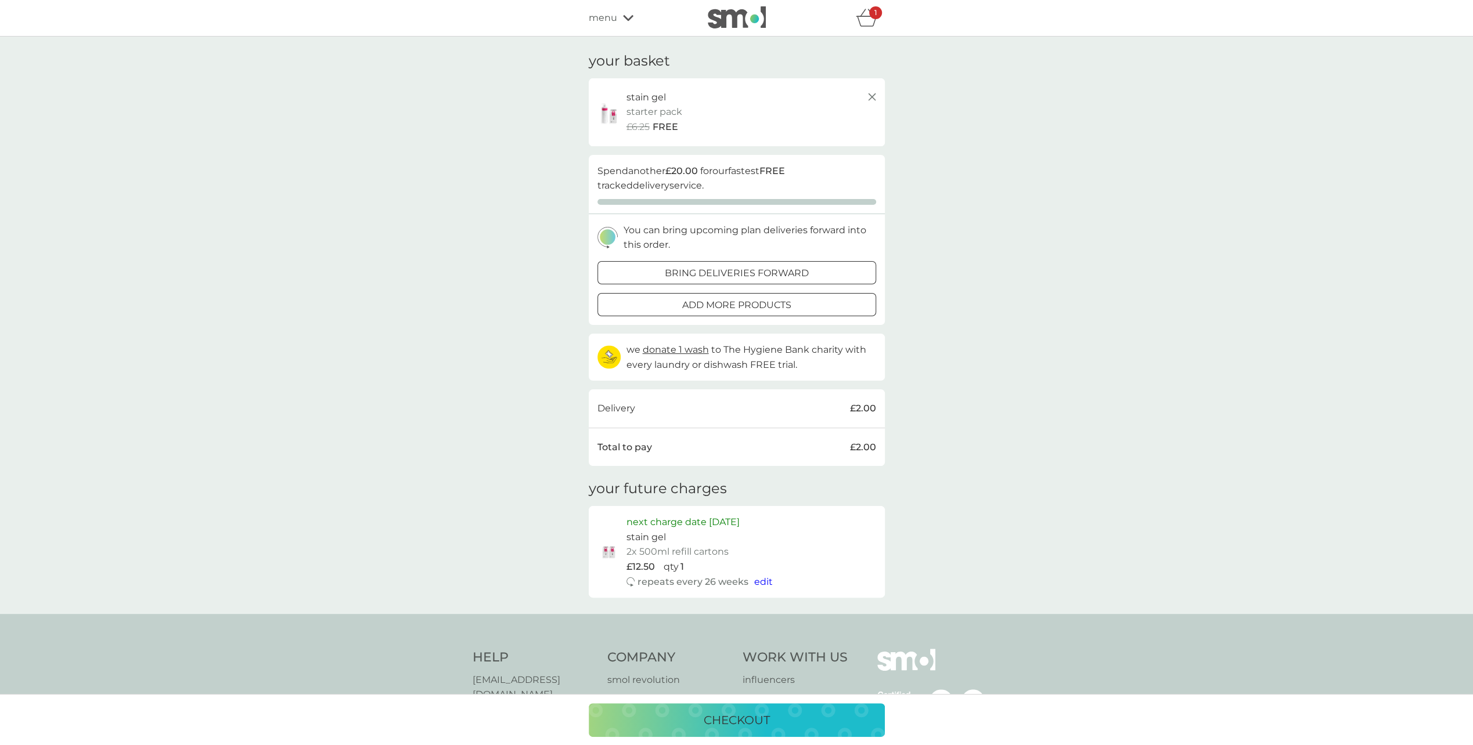
drag, startPoint x: 636, startPoint y: 115, endPoint x: 637, endPoint y: 109, distance: 6.1
click at [637, 109] on p "starter pack" at bounding box center [654, 112] width 56 height 15
drag, startPoint x: 637, startPoint y: 109, endPoint x: 642, endPoint y: 99, distance: 11.2
click at [641, 102] on p "stain gel" at bounding box center [645, 97] width 39 height 15
click at [642, 99] on p "stain gel" at bounding box center [645, 97] width 39 height 15
